Goal: Obtain resource: Obtain resource

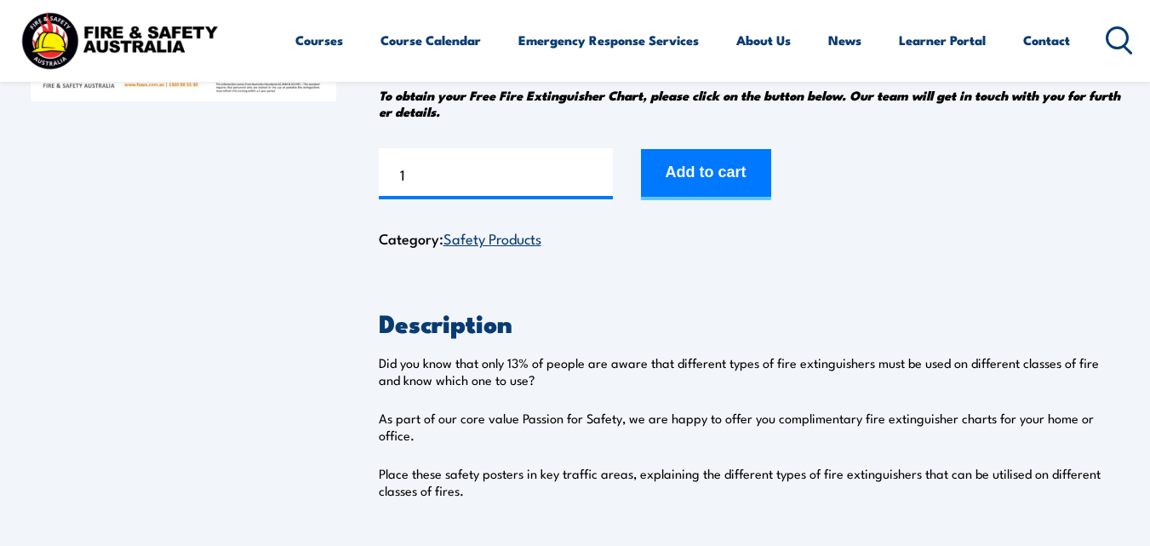
scroll to position [85, 0]
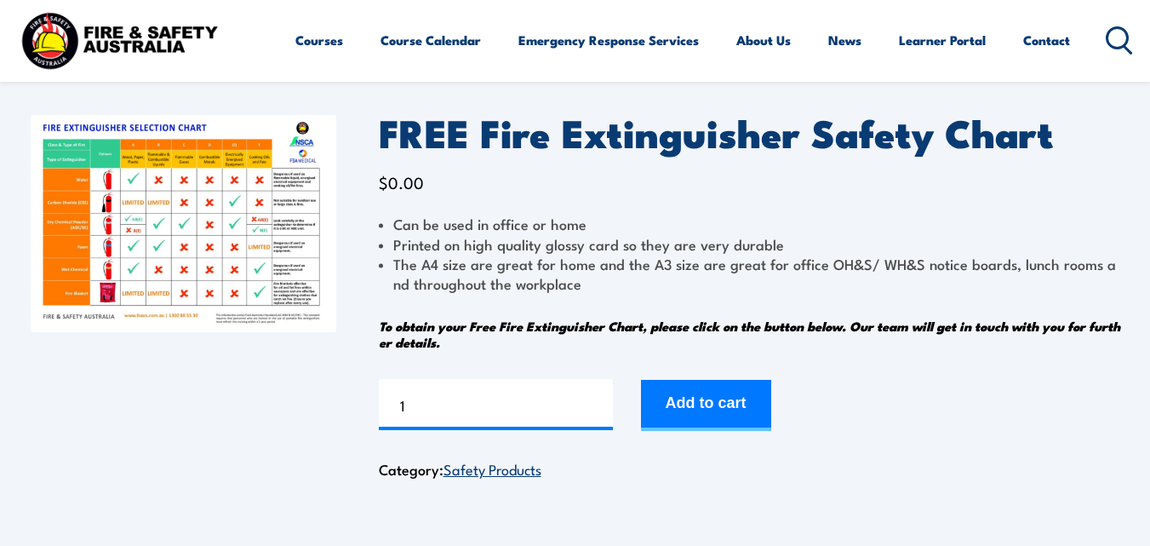
click at [154, 202] on img at bounding box center [184, 223] width 306 height 217
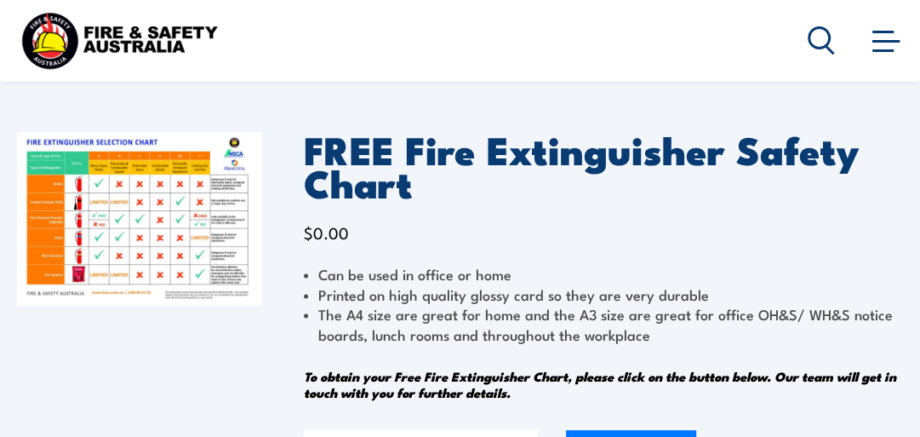
click at [122, 200] on img at bounding box center [139, 219] width 244 height 174
